Goal: Find specific page/section: Find specific page/section

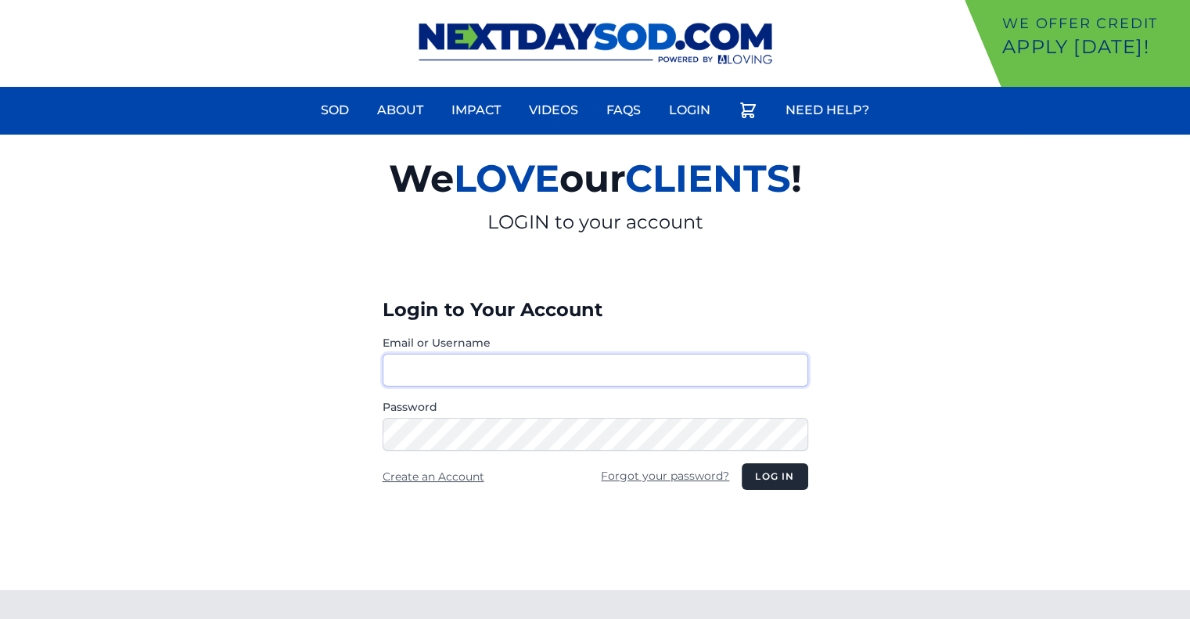
type input "********"
click at [757, 472] on button "Log in" at bounding box center [775, 476] width 66 height 27
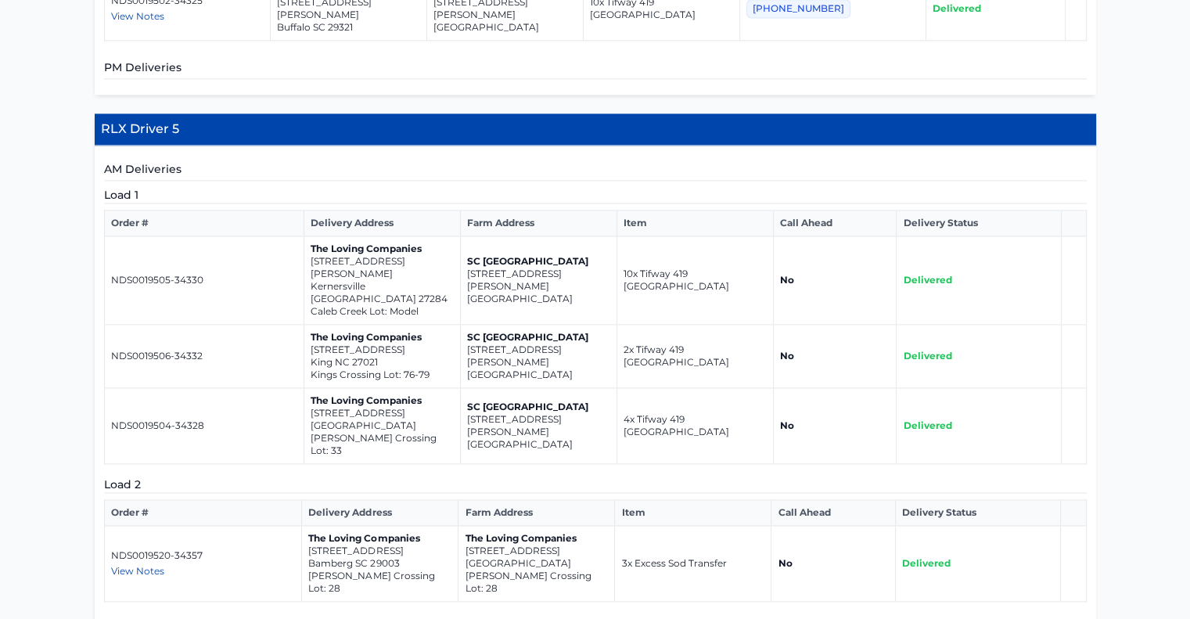
scroll to position [2216, 0]
click at [128, 565] on span "View Notes" at bounding box center [137, 571] width 53 height 12
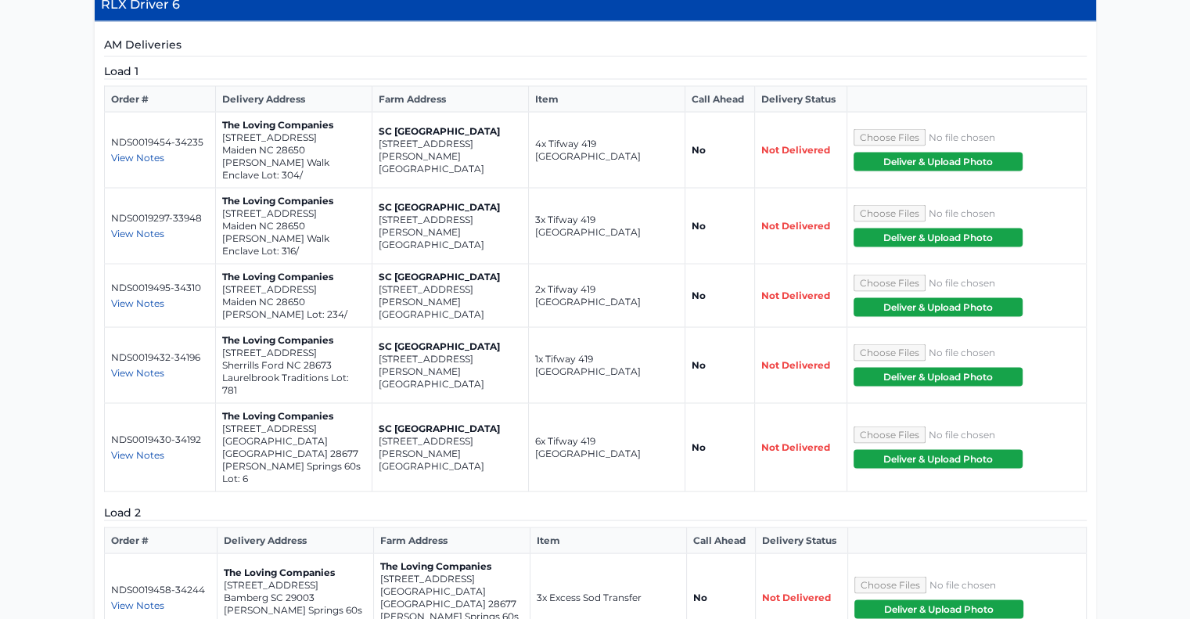
scroll to position [2904, 0]
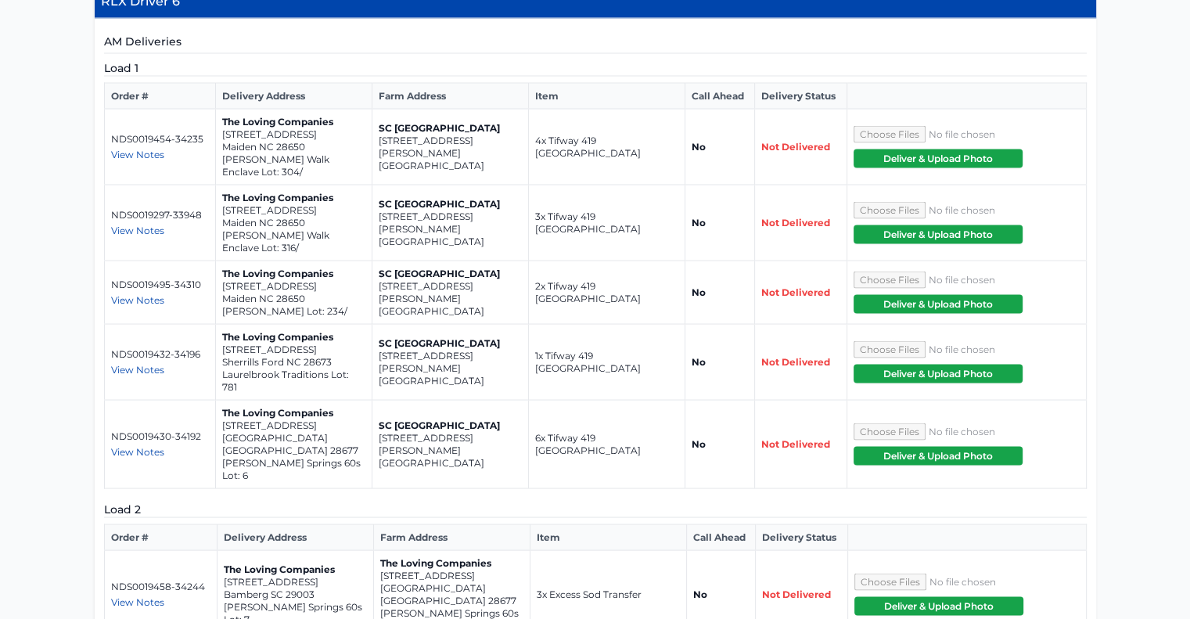
click at [134, 595] on span "View Notes" at bounding box center [137, 601] width 53 height 12
click at [530, 550] on td "3x Excess Sod Transfer" at bounding box center [608, 594] width 156 height 88
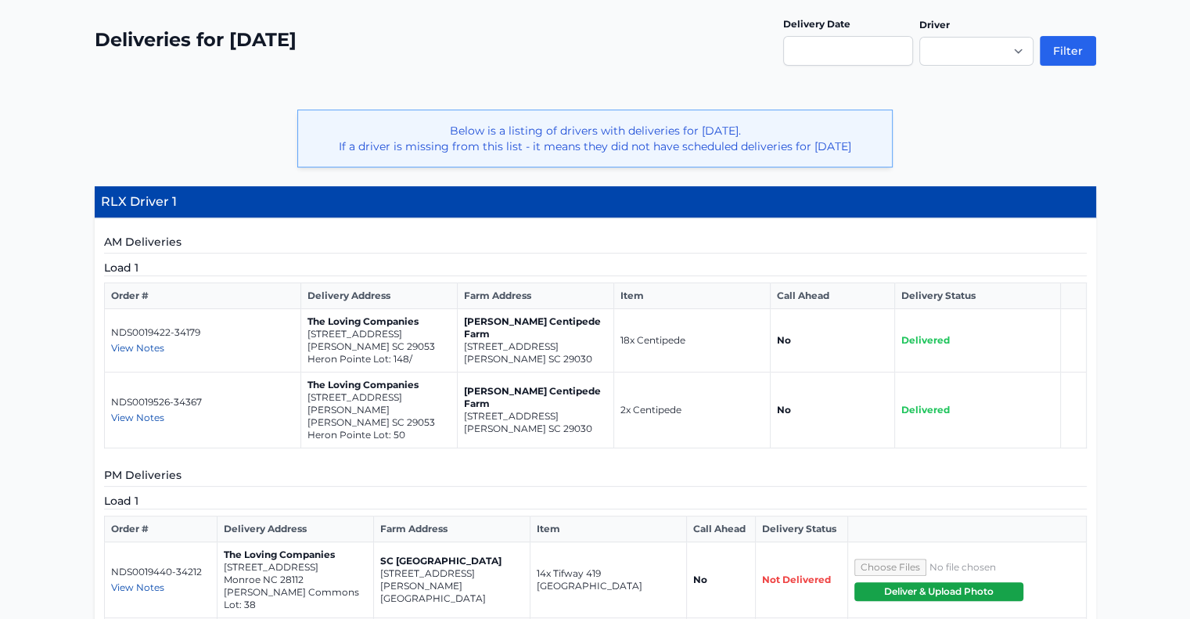
scroll to position [322, 0]
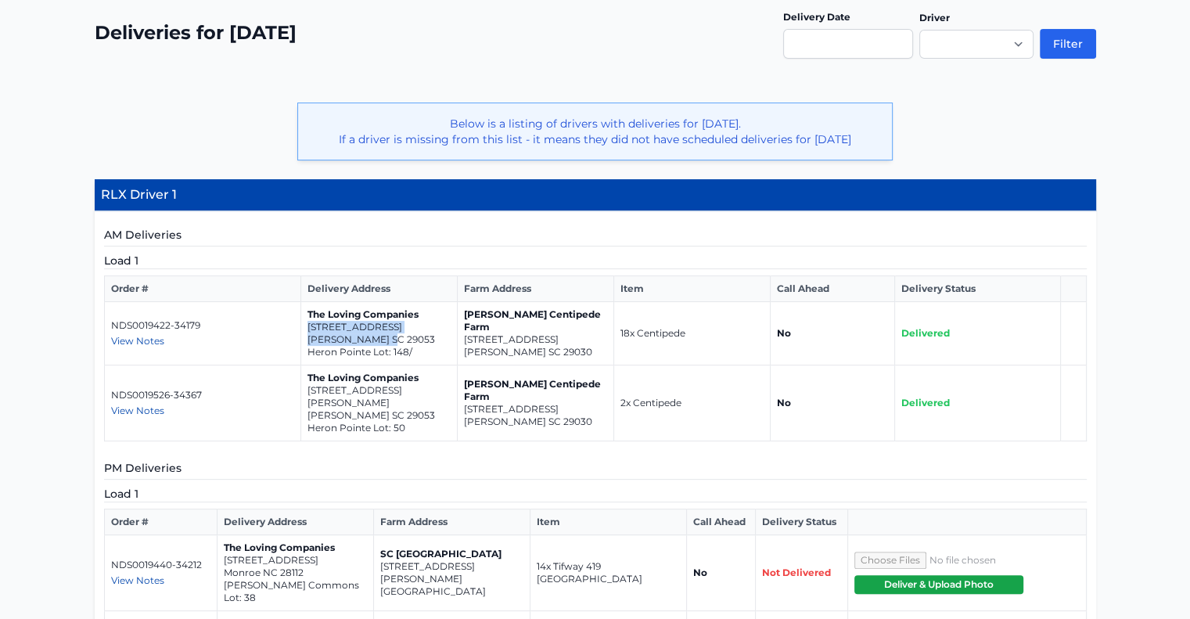
drag, startPoint x: 388, startPoint y: 340, endPoint x: 302, endPoint y: 329, distance: 86.7
click at [302, 329] on td "The Loving Companies [STREET_ADDRESS][PERSON_NAME]/" at bounding box center [379, 333] width 156 height 63
copy td "[STREET_ADDRESS][PERSON_NAME]"
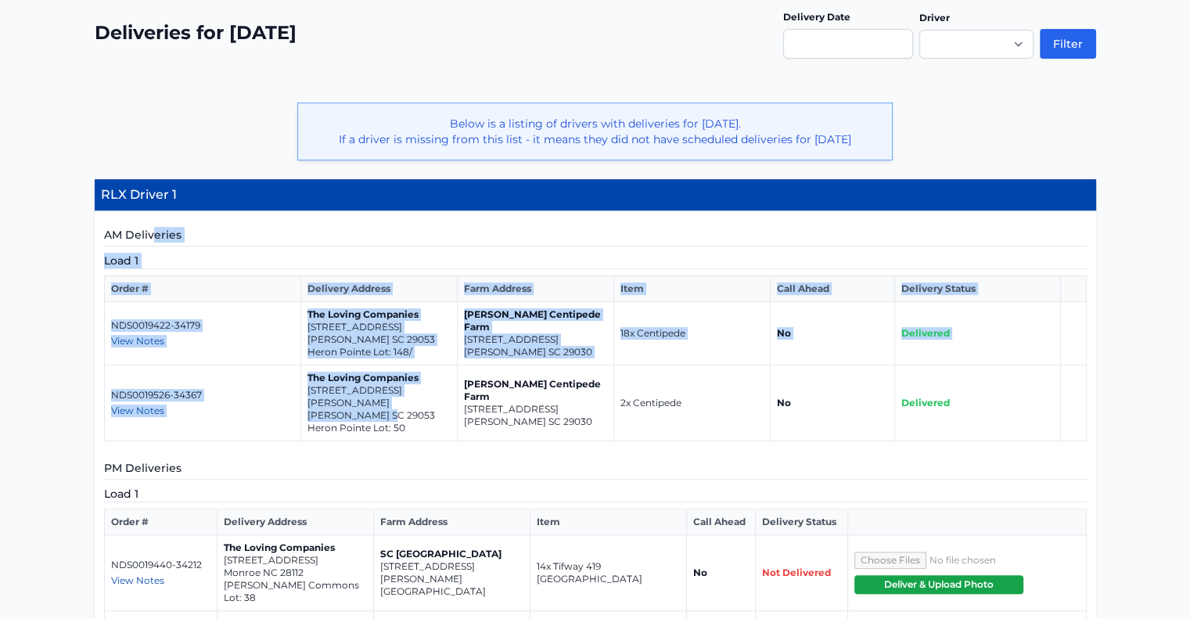
drag, startPoint x: 386, startPoint y: 397, endPoint x: 0, endPoint y: -95, distance: 624.6
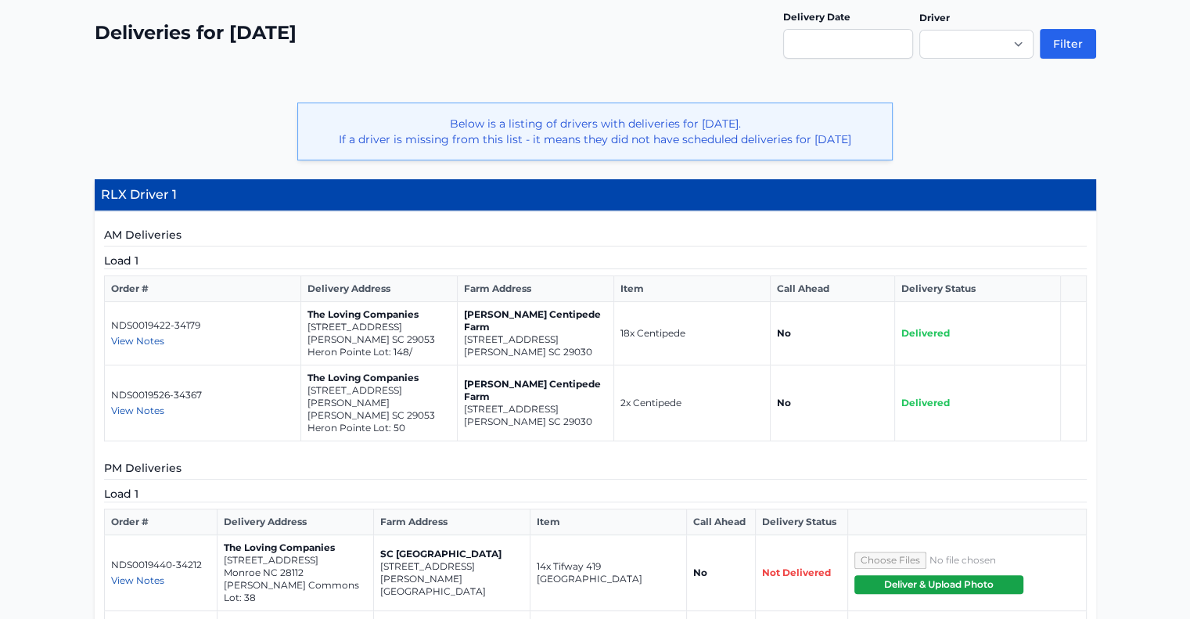
click at [386, 422] on p "Heron Pointe Lot: 50" at bounding box center [378, 428] width 143 height 13
drag, startPoint x: 389, startPoint y: 400, endPoint x: 308, endPoint y: 390, distance: 81.2
click at [308, 390] on td "The Loving Companies [STREET_ADDRESS][PERSON_NAME][PERSON_NAME]" at bounding box center [379, 403] width 156 height 76
copy td "[STREET_ADDRESS][PERSON_NAME][PERSON_NAME]"
drag, startPoint x: 557, startPoint y: 344, endPoint x: 458, endPoint y: 335, distance: 99.0
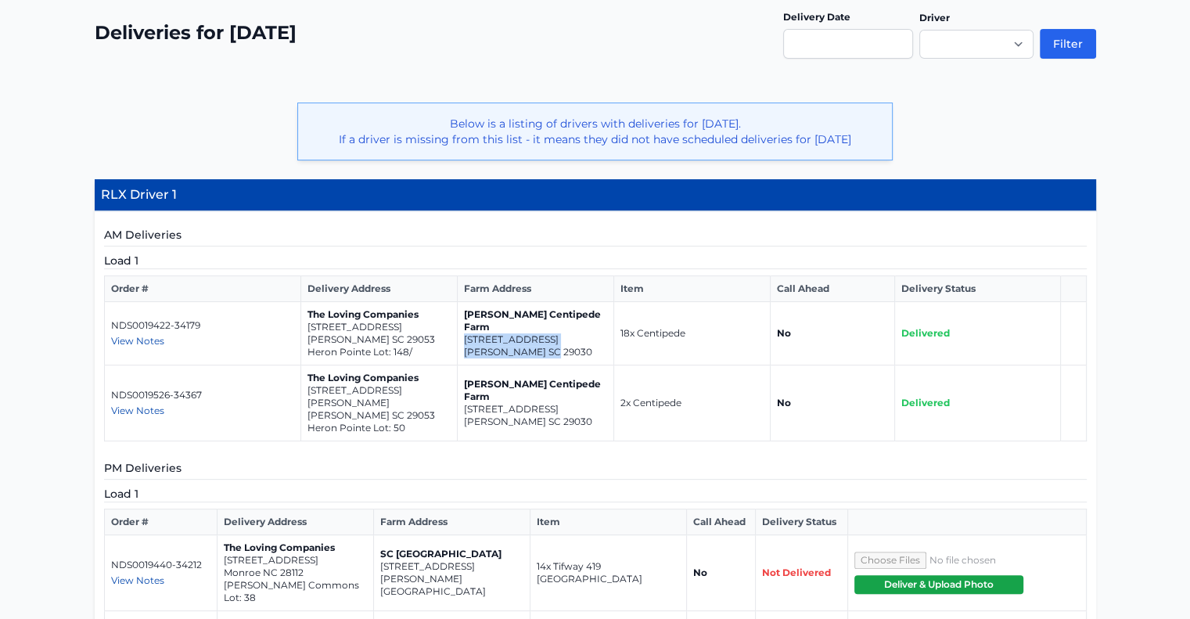
click at [458, 335] on td "[PERSON_NAME] Centipede Farm [STREET_ADDRESS][PERSON_NAME]" at bounding box center [536, 333] width 156 height 63
copy td "[STREET_ADDRESS][PERSON_NAME]"
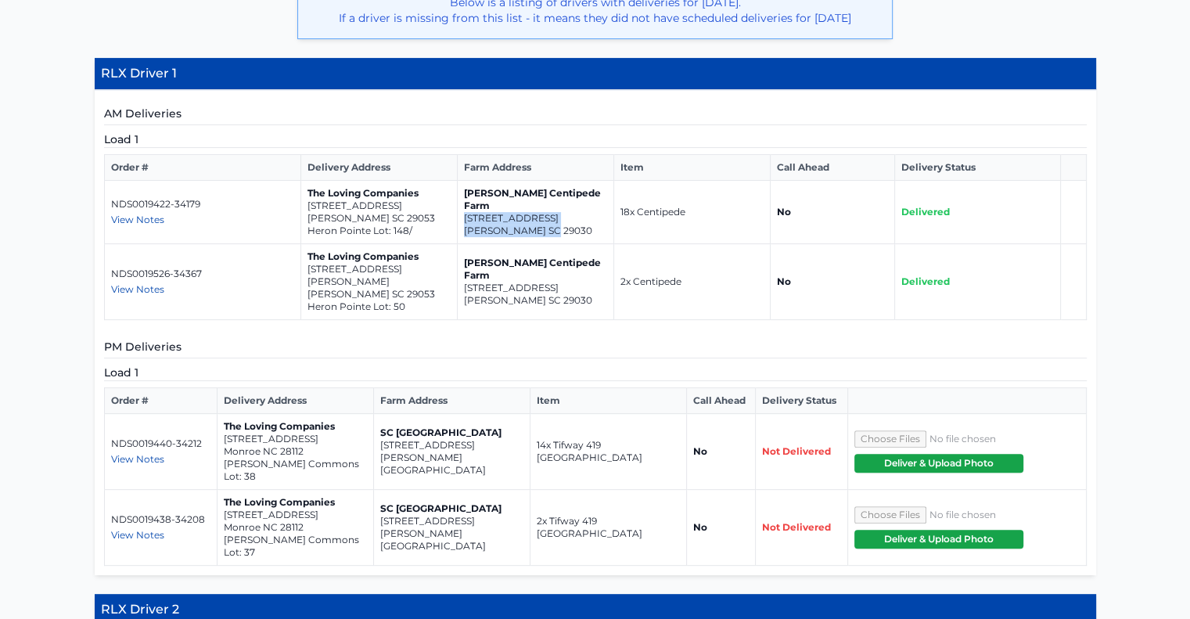
scroll to position [444, 0]
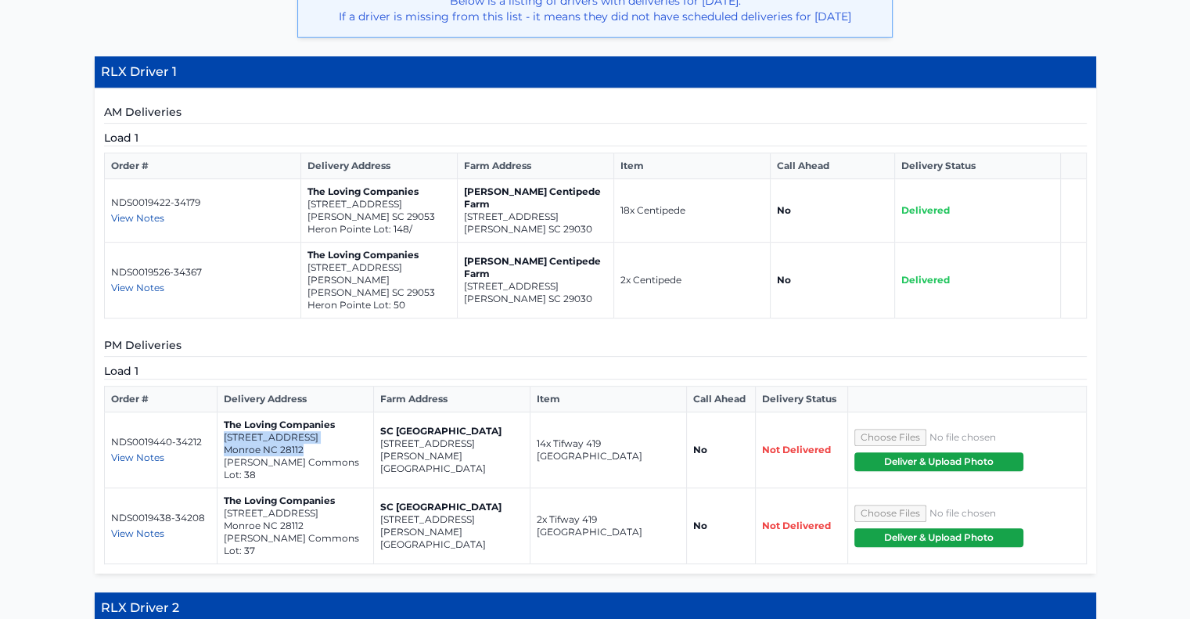
drag, startPoint x: 311, startPoint y: 431, endPoint x: 216, endPoint y: 423, distance: 95.0
click at [217, 423] on td "The Loving Companies [STREET_ADDRESS] [PERSON_NAME] Commons Lot: 38" at bounding box center [295, 450] width 156 height 76
copy td "[STREET_ADDRESS]"
drag, startPoint x: 304, startPoint y: 492, endPoint x: 223, endPoint y: 486, distance: 80.8
click at [223, 488] on td "The Loving Companies [STREET_ADDRESS] [PERSON_NAME] Commons Lot: 37" at bounding box center [295, 526] width 156 height 76
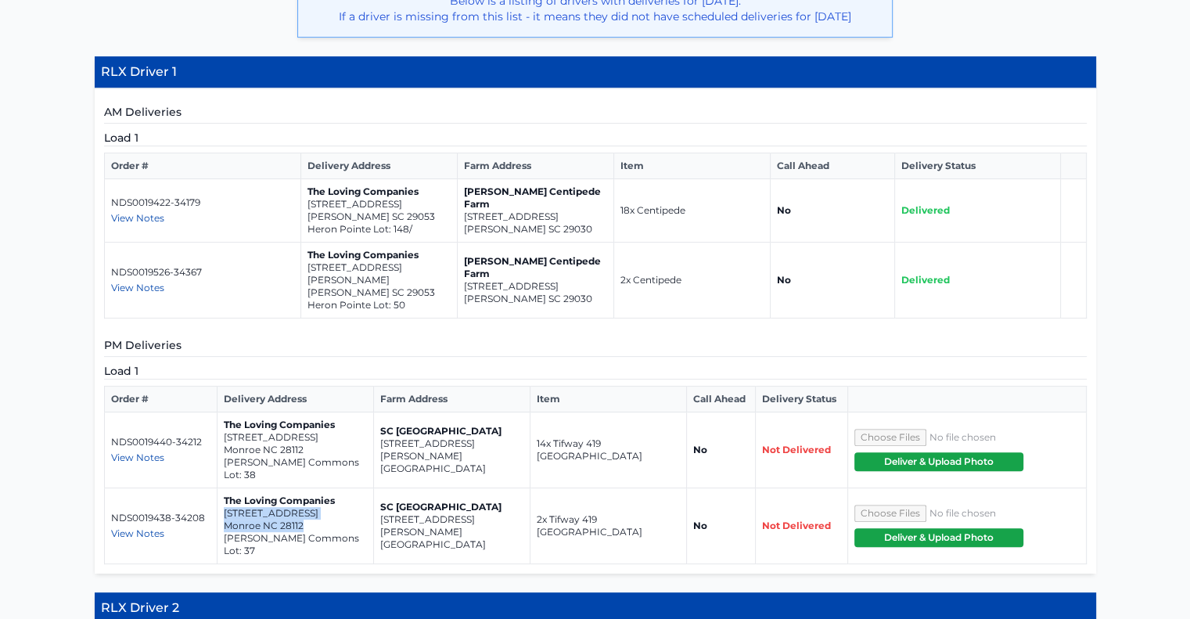
copy td "[STREET_ADDRESS]"
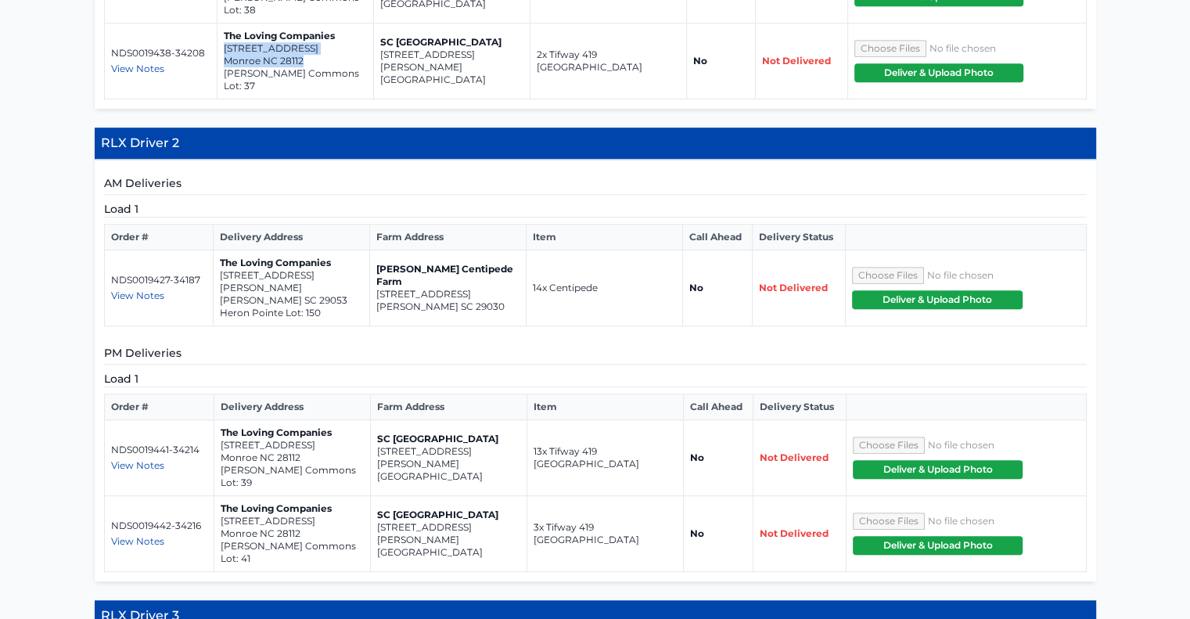
scroll to position [910, 0]
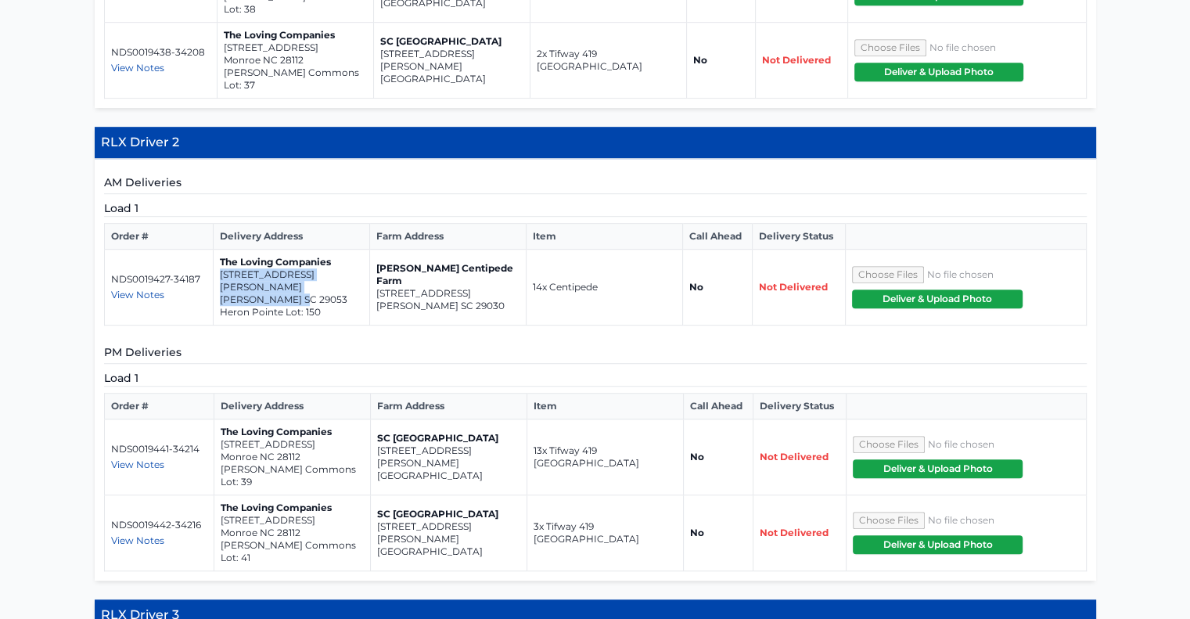
drag, startPoint x: 298, startPoint y: 246, endPoint x: 220, endPoint y: 235, distance: 79.1
click at [220, 250] on td "The Loving Companies [STREET_ADDRESS][PERSON_NAME][PERSON_NAME] Pointe Lot: 150" at bounding box center [291, 288] width 156 height 76
copy td "[STREET_ADDRESS][PERSON_NAME][PERSON_NAME]"
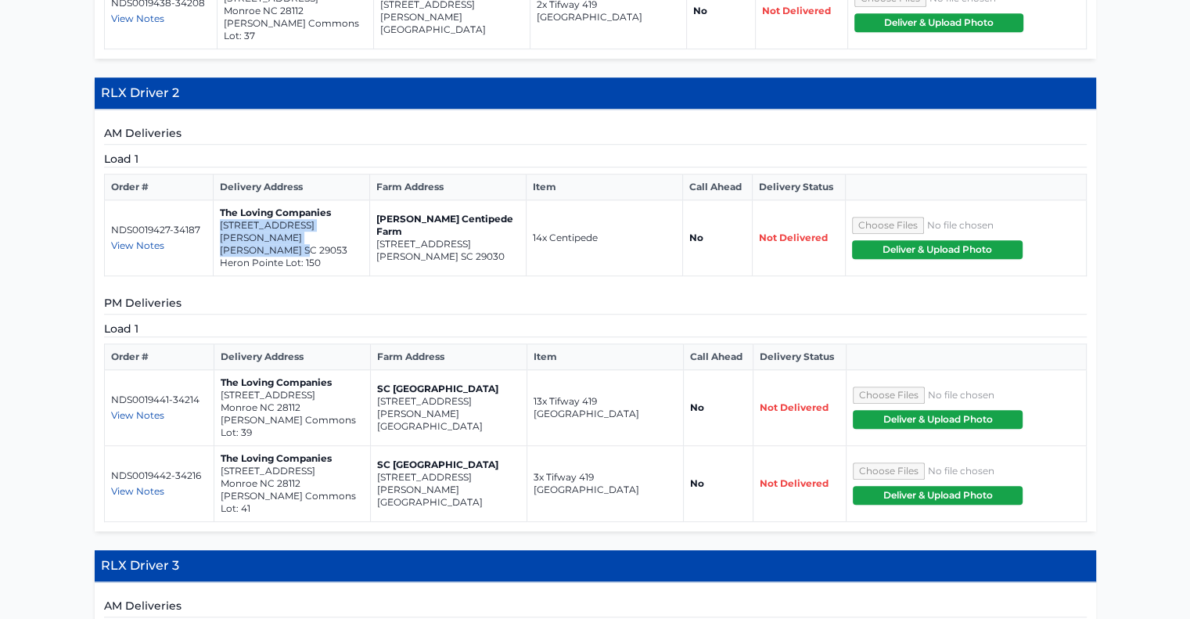
scroll to position [962, 0]
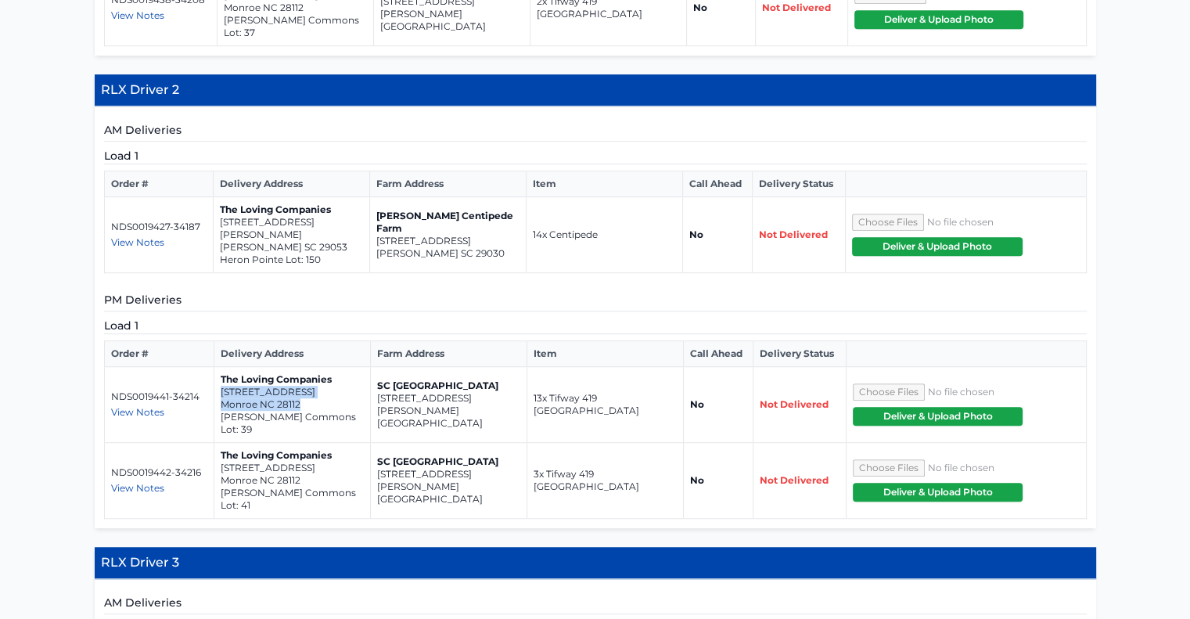
drag, startPoint x: 313, startPoint y: 353, endPoint x: 221, endPoint y: 332, distance: 93.9
click at [221, 367] on td "The Loving Companies [STREET_ADDRESS] [PERSON_NAME] Commons Lot: 39" at bounding box center [292, 405] width 156 height 76
copy td "[STREET_ADDRESS]"
drag, startPoint x: 306, startPoint y: 410, endPoint x: 219, endPoint y: 400, distance: 87.4
click at [219, 443] on td "The Loving Companies [STREET_ADDRESS] [PERSON_NAME] Commons Lot: 41" at bounding box center [292, 481] width 156 height 76
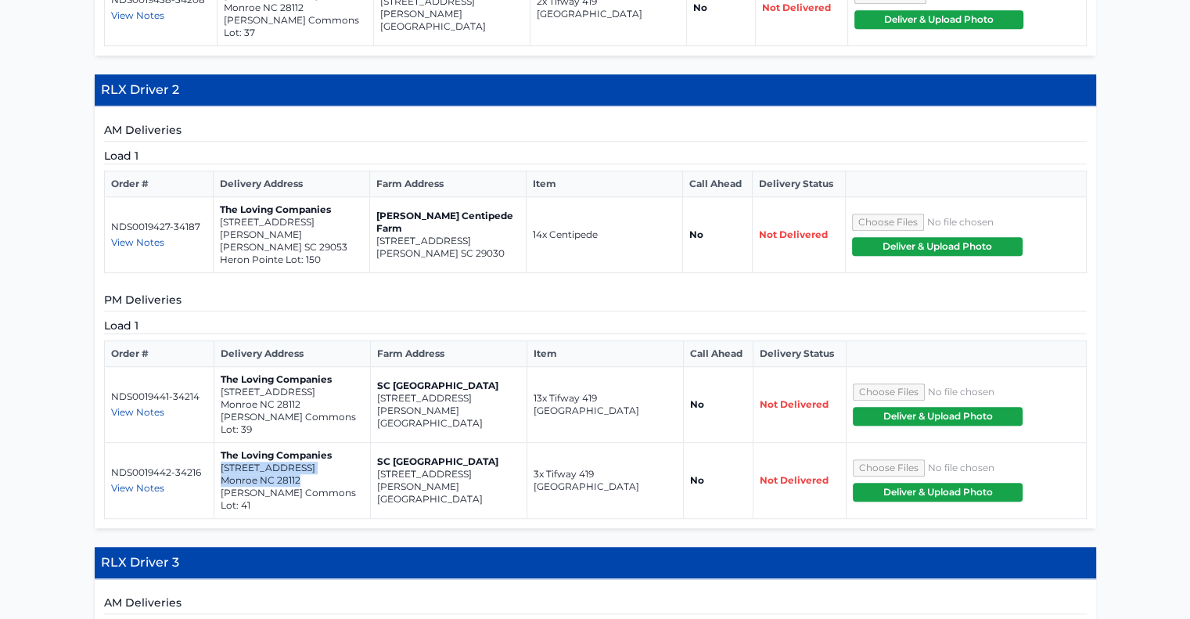
copy td "[STREET_ADDRESS]"
